Goal: Information Seeking & Learning: Check status

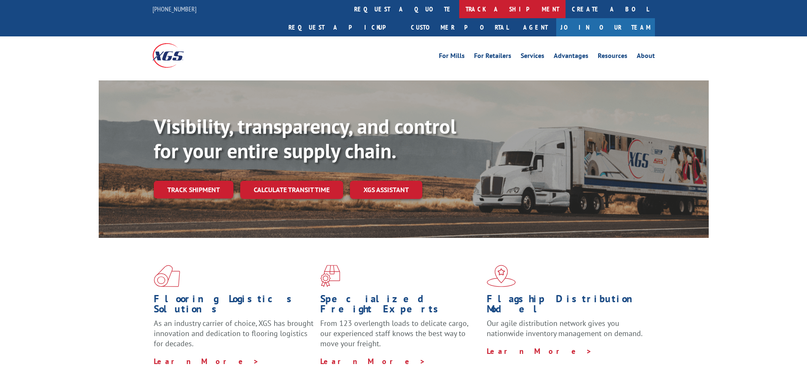
click at [459, 11] on link "track a shipment" at bounding box center [512, 9] width 106 height 18
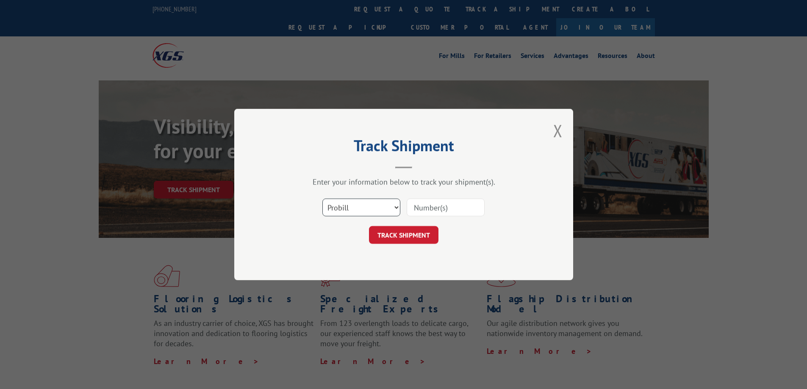
click at [367, 210] on select "Select category... Probill BOL PO" at bounding box center [361, 208] width 78 height 18
select select "po"
click at [322, 199] on select "Select category... Probill BOL PO" at bounding box center [361, 208] width 78 height 18
click at [458, 210] on input at bounding box center [446, 208] width 78 height 18
paste input "04529926"
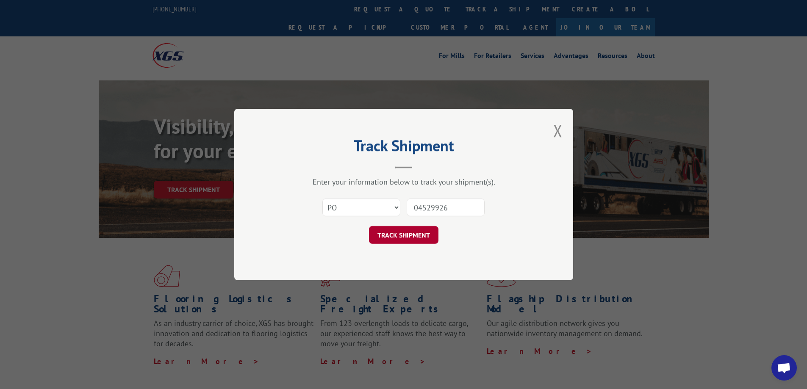
type input "04529926"
click at [408, 230] on button "TRACK SHIPMENT" at bounding box center [403, 235] width 69 height 18
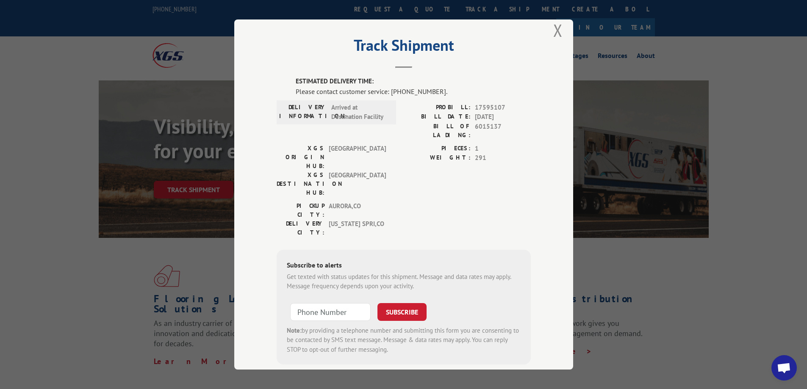
scroll to position [14, 0]
